Goal: Transaction & Acquisition: Purchase product/service

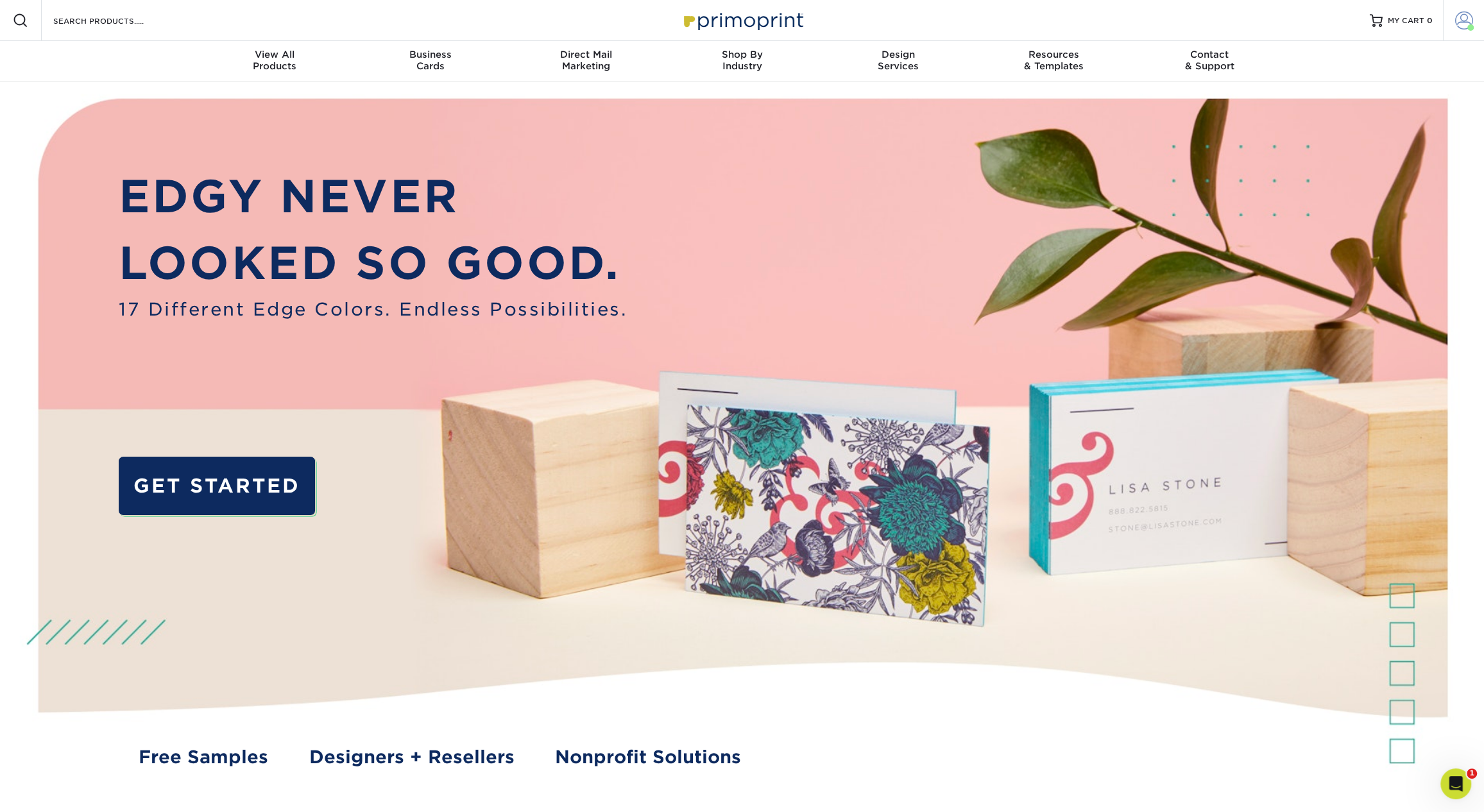
click at [1461, 25] on span at bounding box center [1464, 20] width 18 height 18
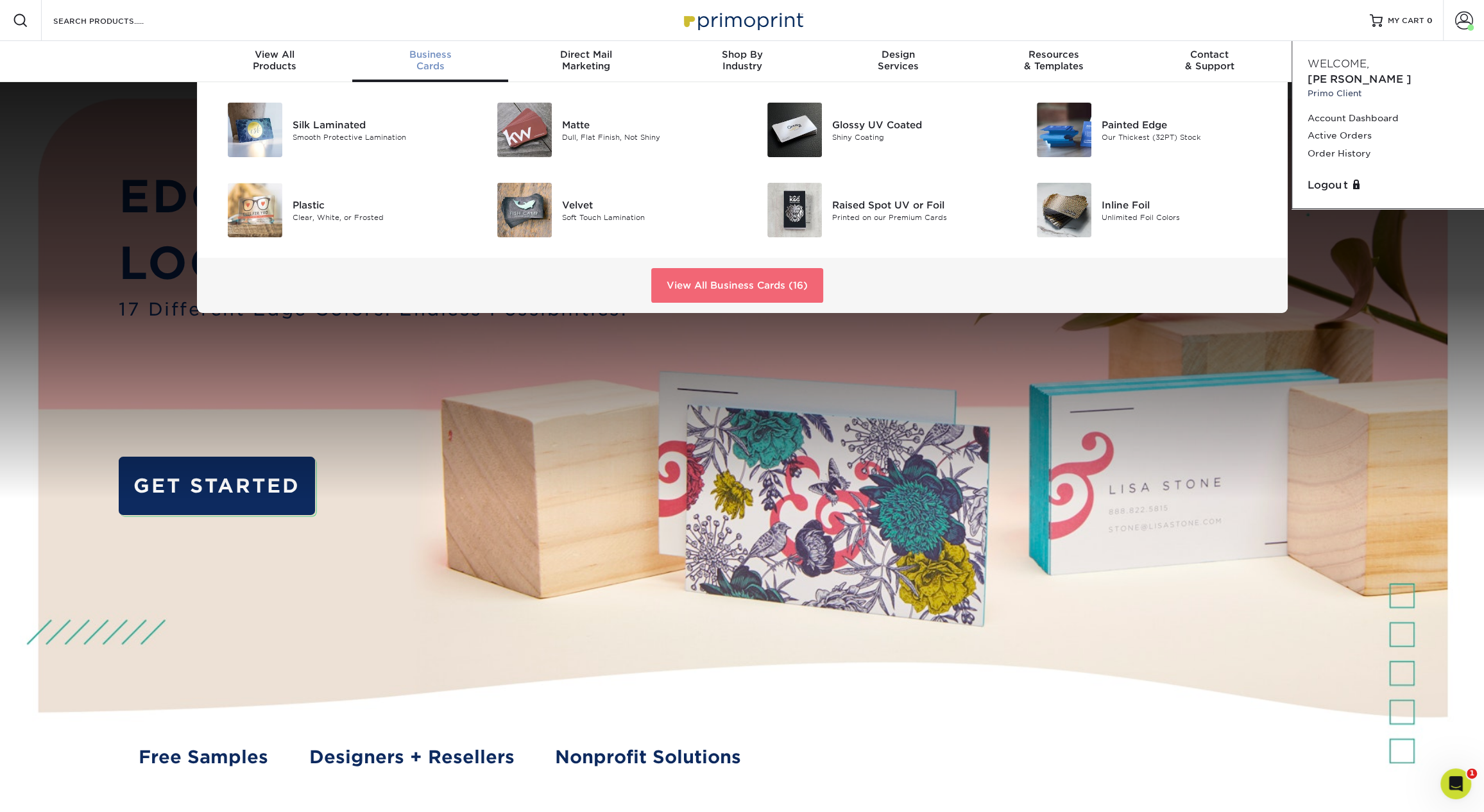
click at [760, 277] on link "View All Business Cards (16)" at bounding box center [737, 285] width 172 height 35
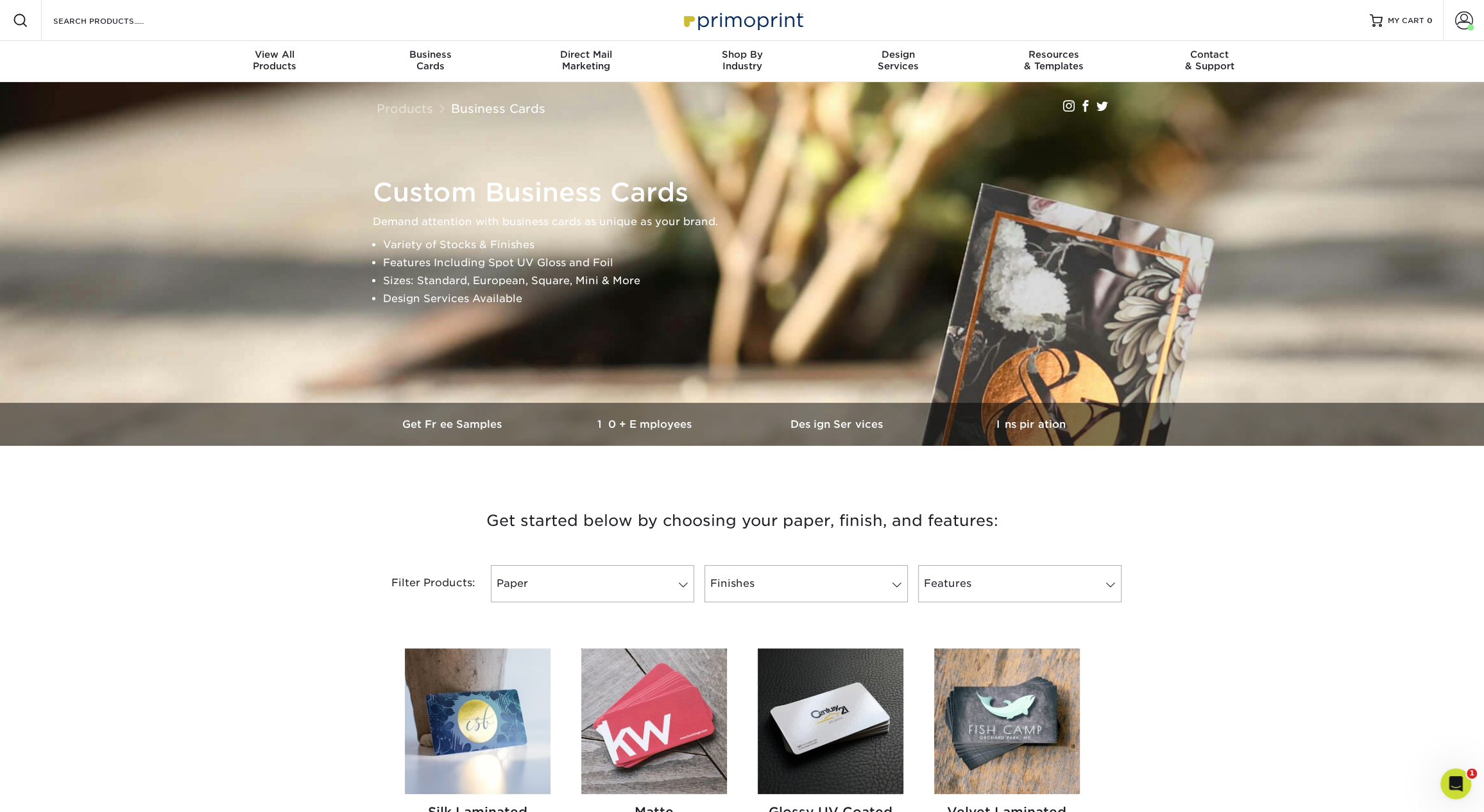
click at [71, 30] on div "Search Products" at bounding box center [110, 20] width 135 height 41
click at [68, 23] on input "Search Products" at bounding box center [114, 20] width 125 height 16
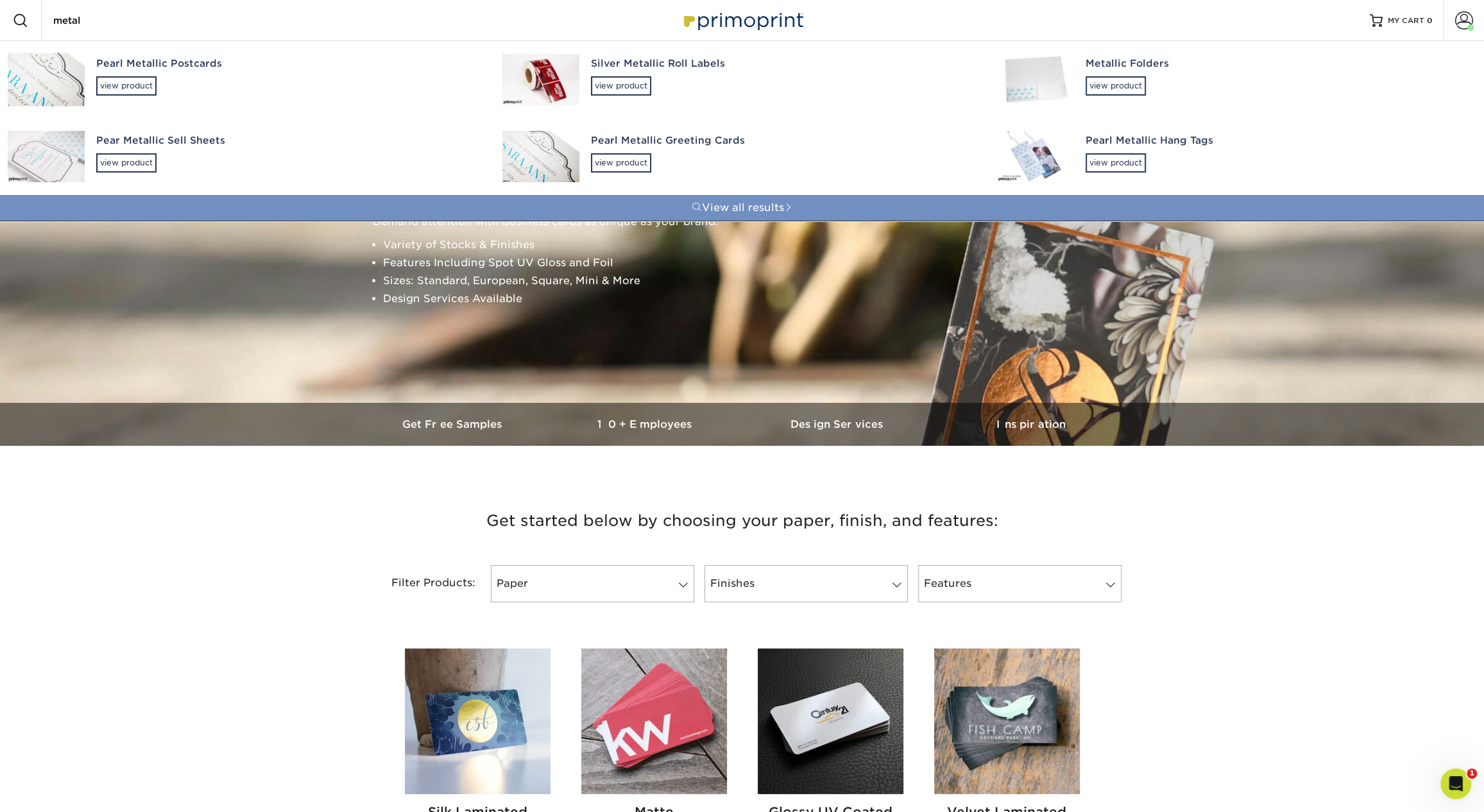
type input "metal"
click at [725, 206] on link "View all results" at bounding box center [742, 208] width 1484 height 26
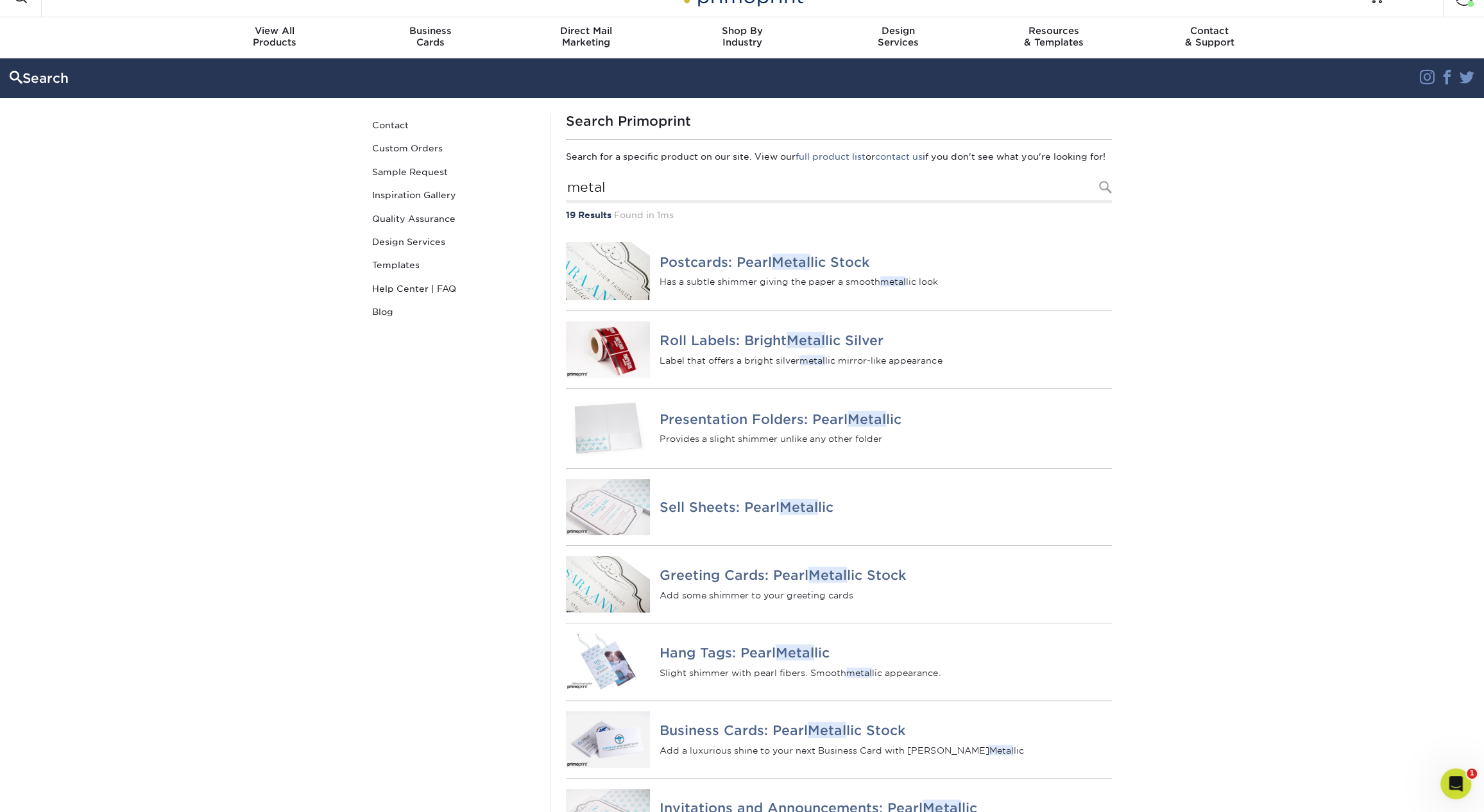
scroll to position [20, 0]
